Goal: Check status: Check status

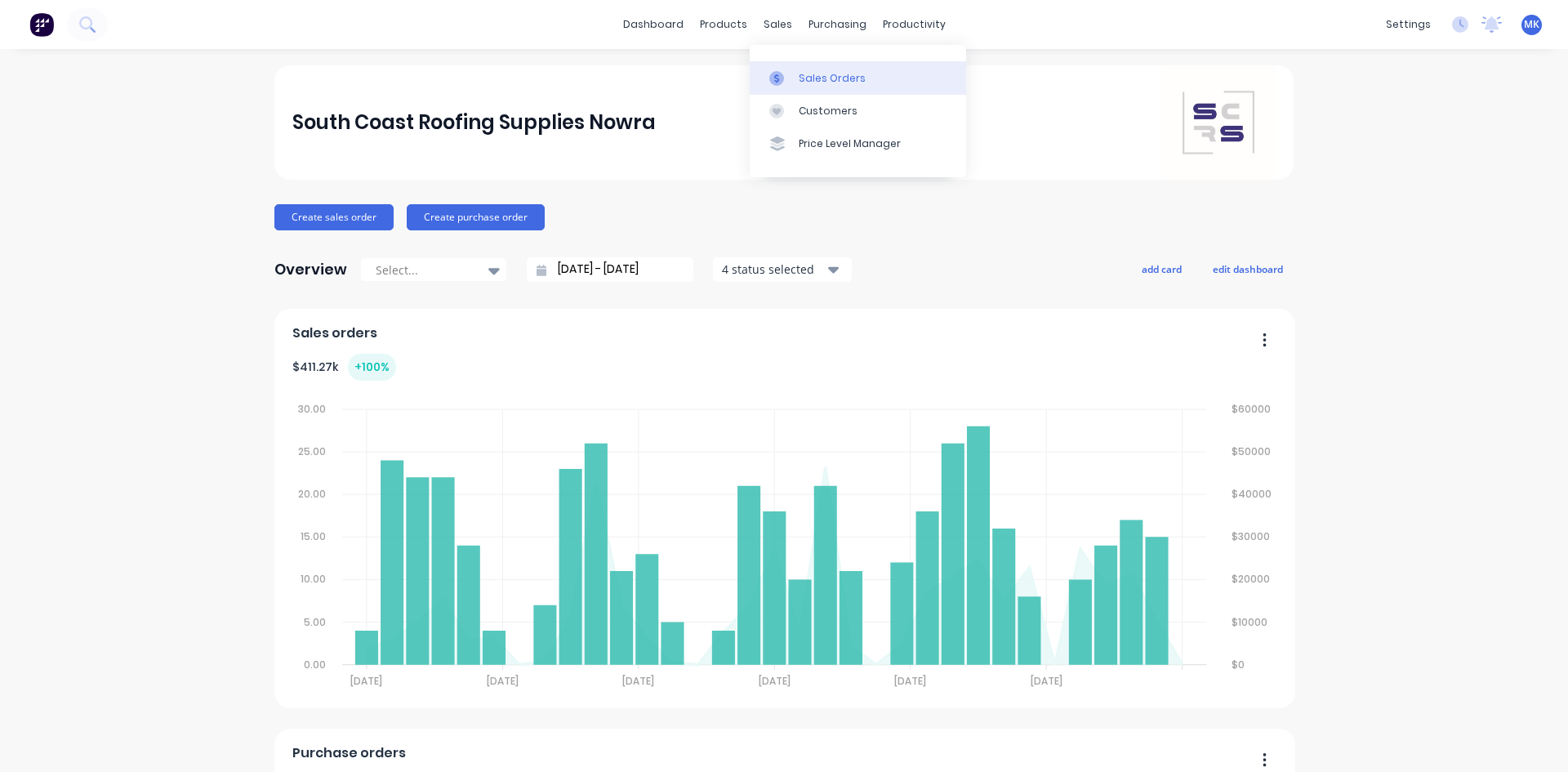
click at [820, 82] on div "Sales Orders" at bounding box center [831, 78] width 67 height 14
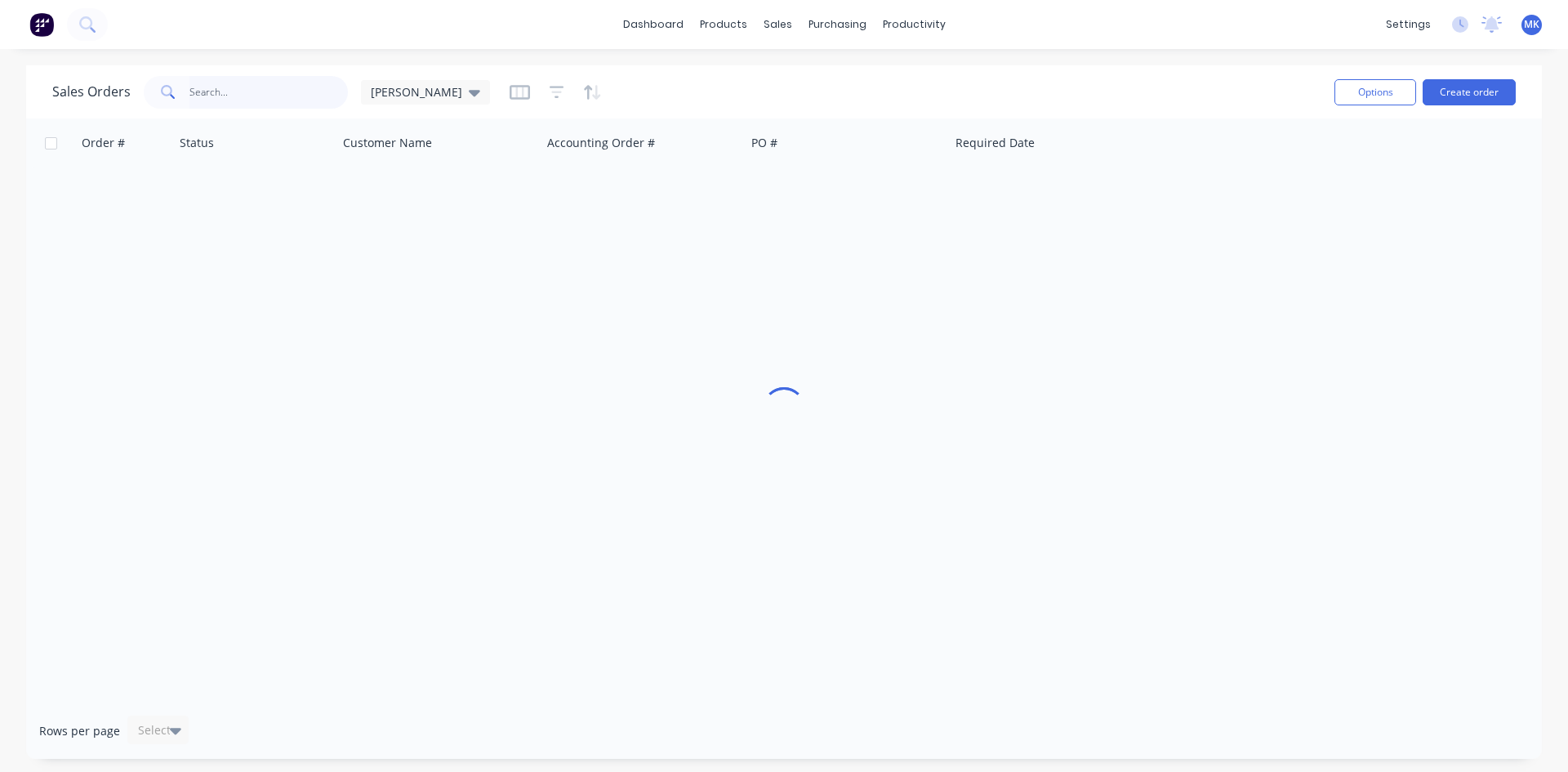
click at [253, 94] on input "text" at bounding box center [270, 92] width 159 height 33
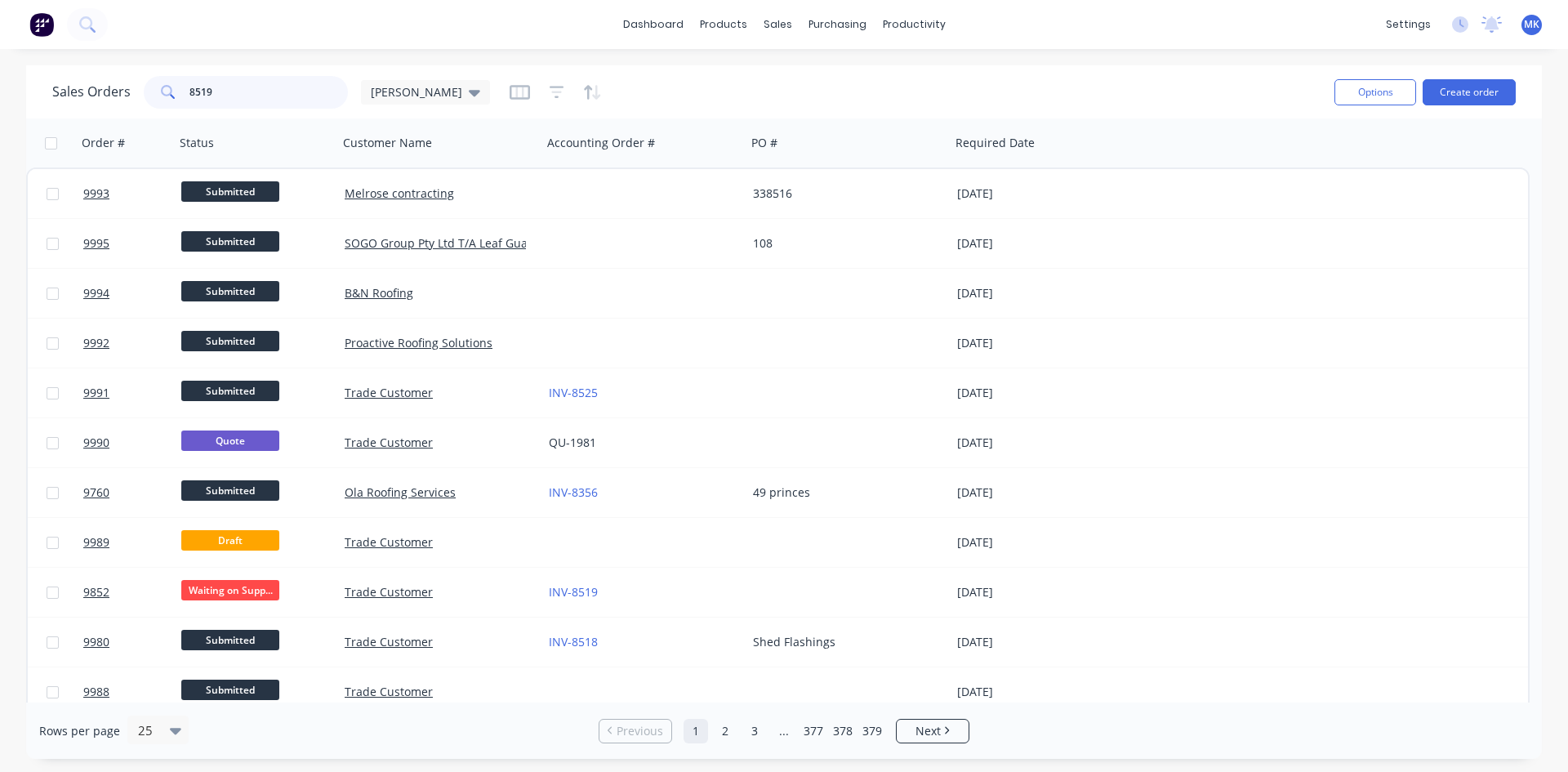
type input "8519"
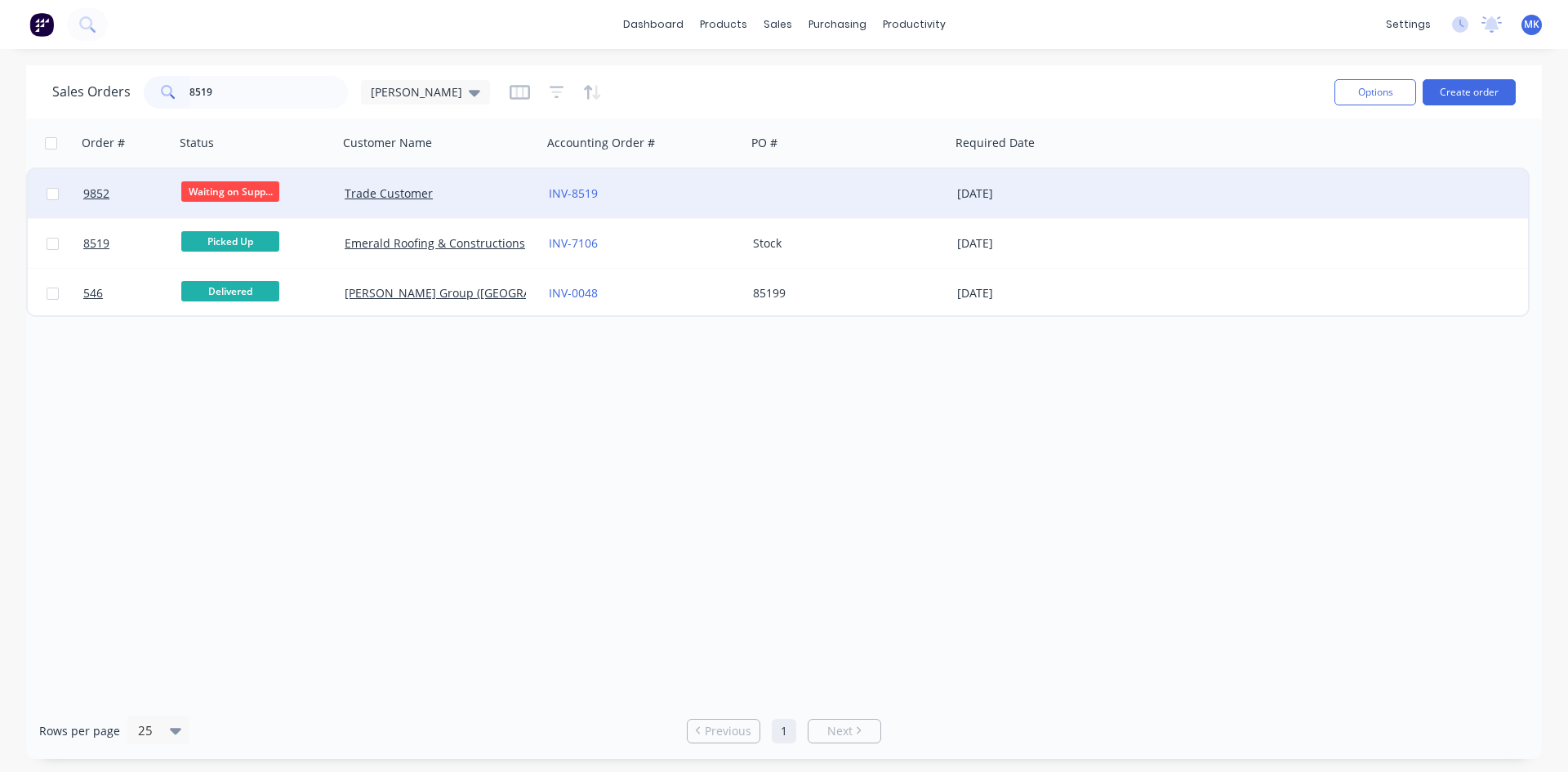
click at [791, 191] on div at bounding box center [848, 193] width 204 height 49
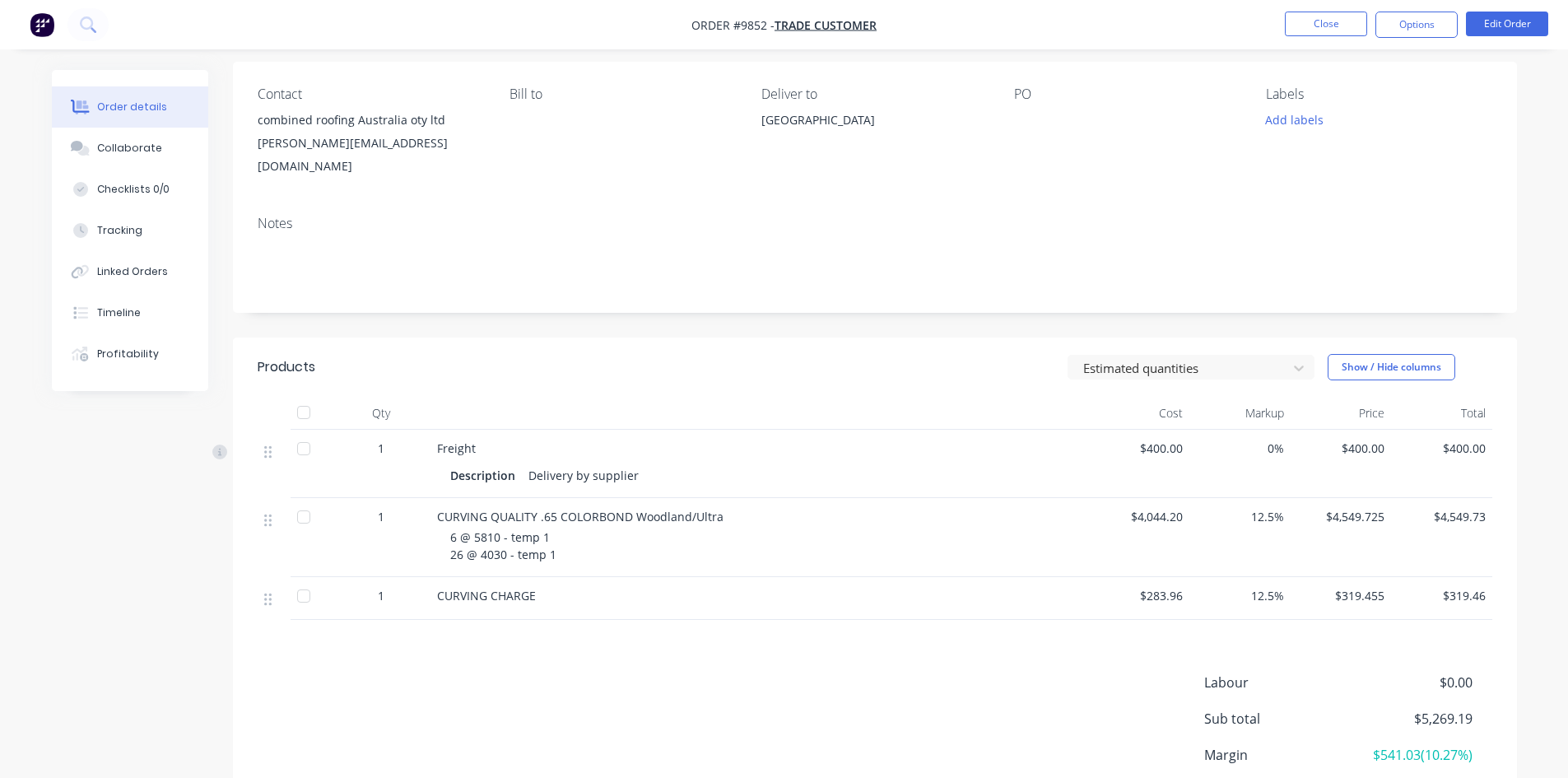
scroll to position [238, 0]
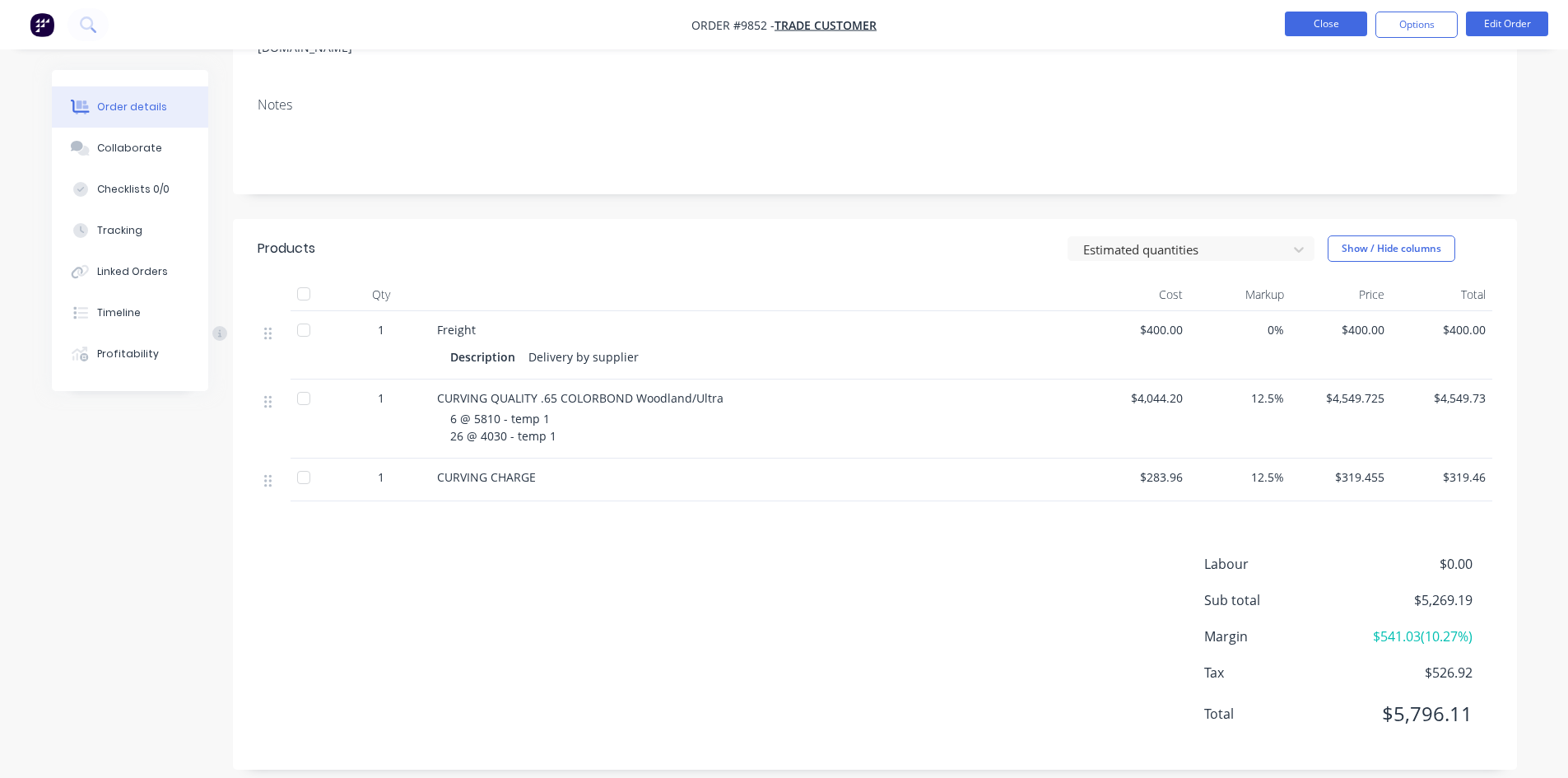
click at [1343, 25] on button "Close" at bounding box center [1325, 23] width 82 height 25
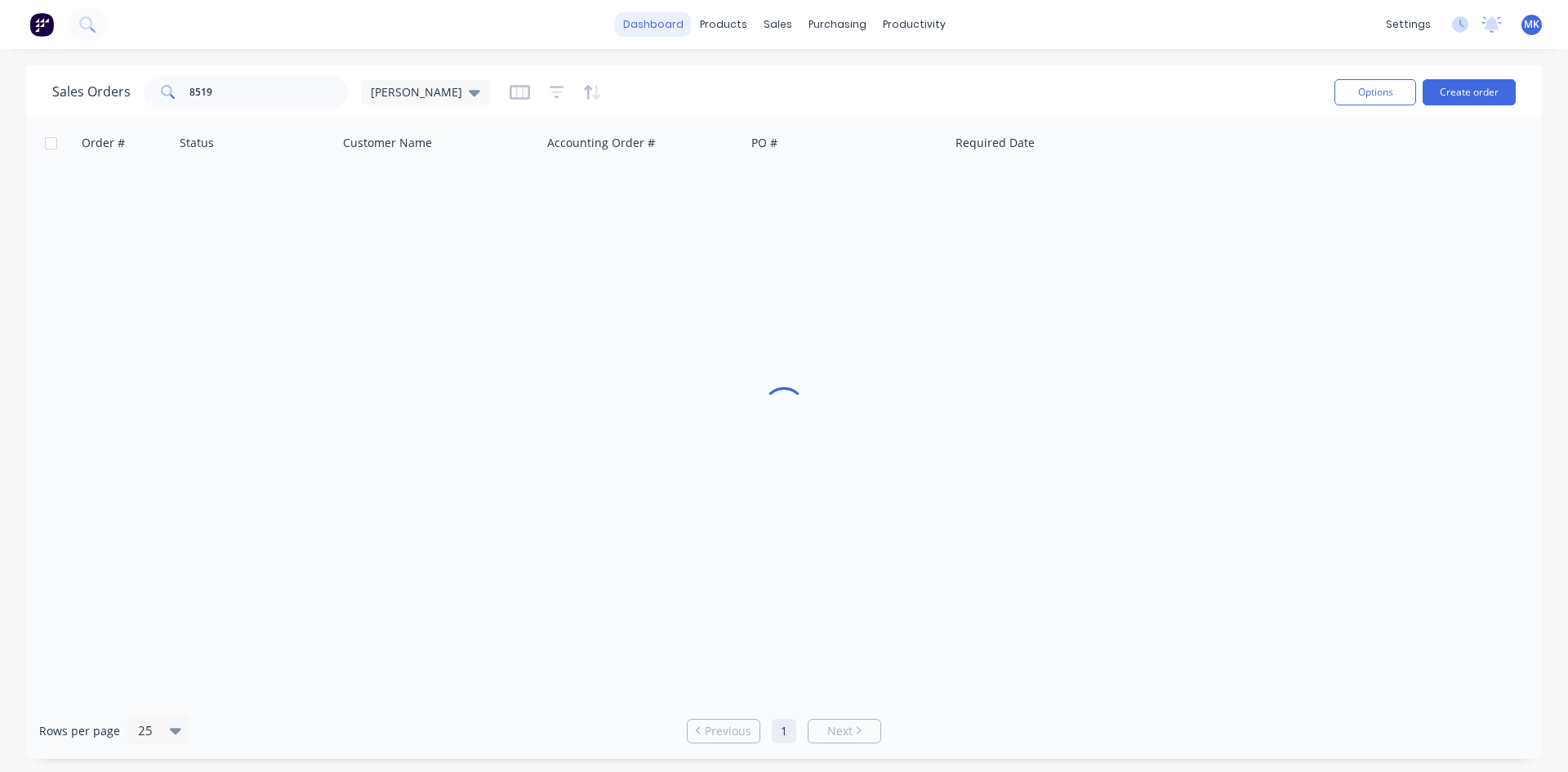
click at [643, 23] on link "dashboard" at bounding box center [653, 24] width 77 height 25
